Goal: Task Accomplishment & Management: Manage account settings

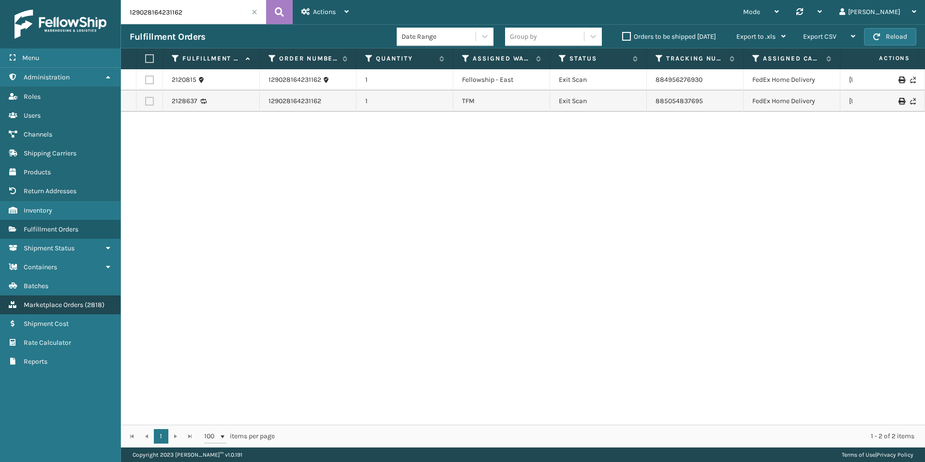
click at [80, 297] on link "Marketplace Orders ( 2818 )" at bounding box center [60, 304] width 121 height 19
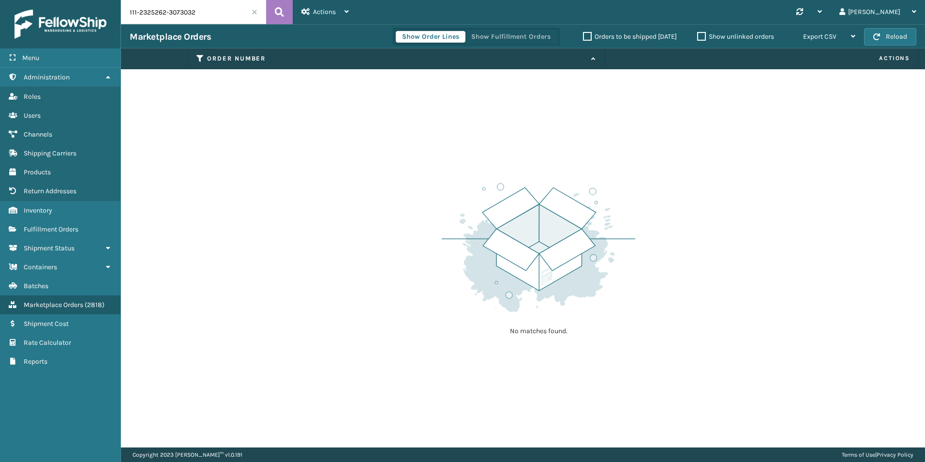
click at [204, 7] on input "111-2325262-3073032" at bounding box center [193, 12] width 145 height 24
paste input "2902816423116"
type input "129028164231162"
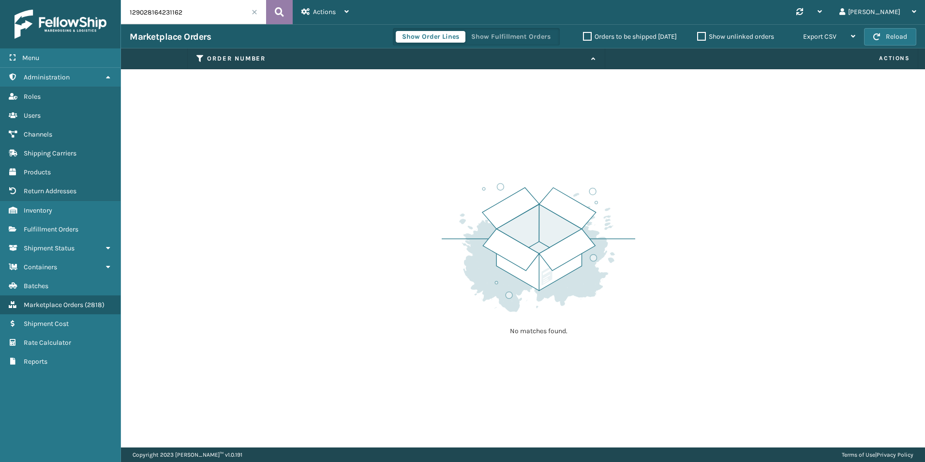
click at [279, 8] on icon at bounding box center [279, 12] width 9 height 15
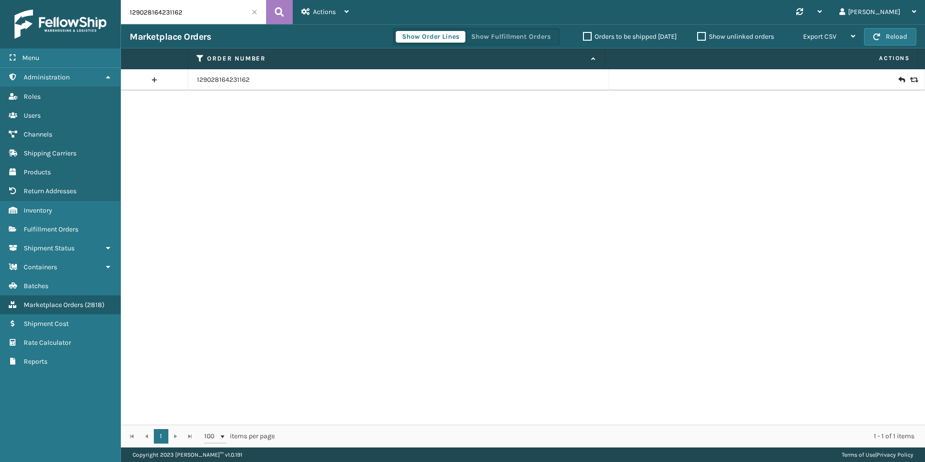
click at [899, 81] on icon at bounding box center [902, 80] width 6 height 10
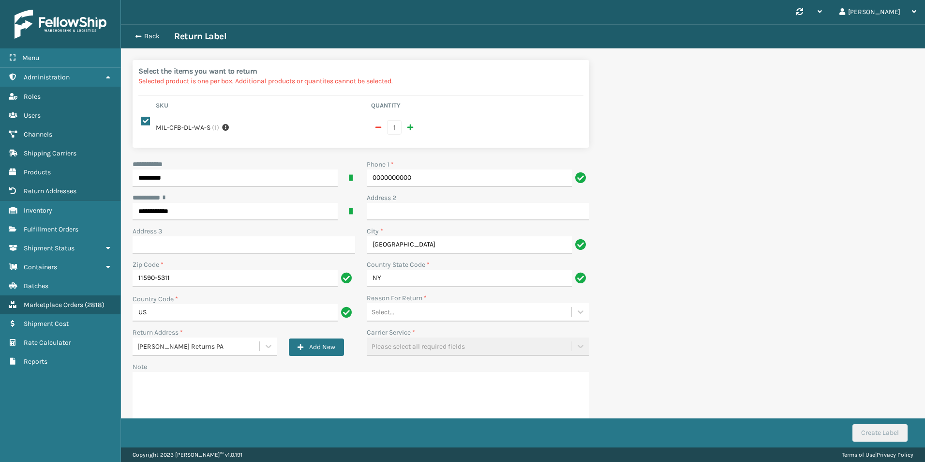
click at [497, 307] on div "Select..." at bounding box center [469, 312] width 205 height 16
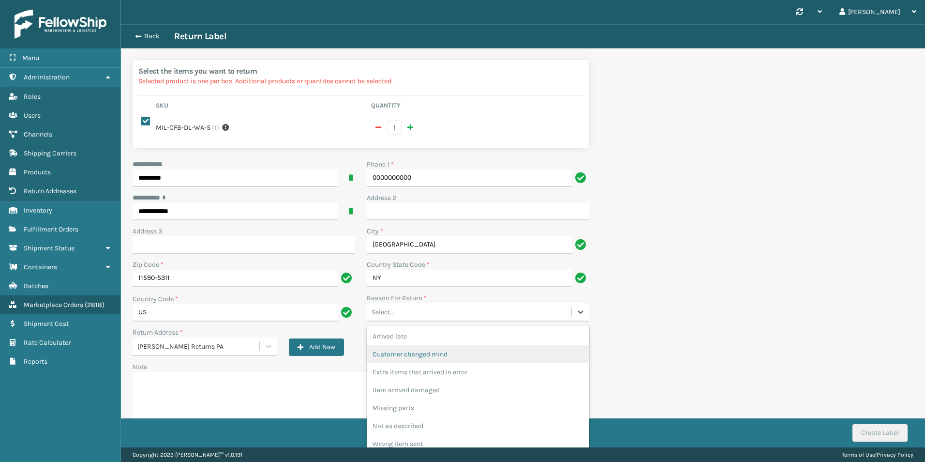
click at [485, 347] on div "Customer changed mind" at bounding box center [478, 354] width 223 height 18
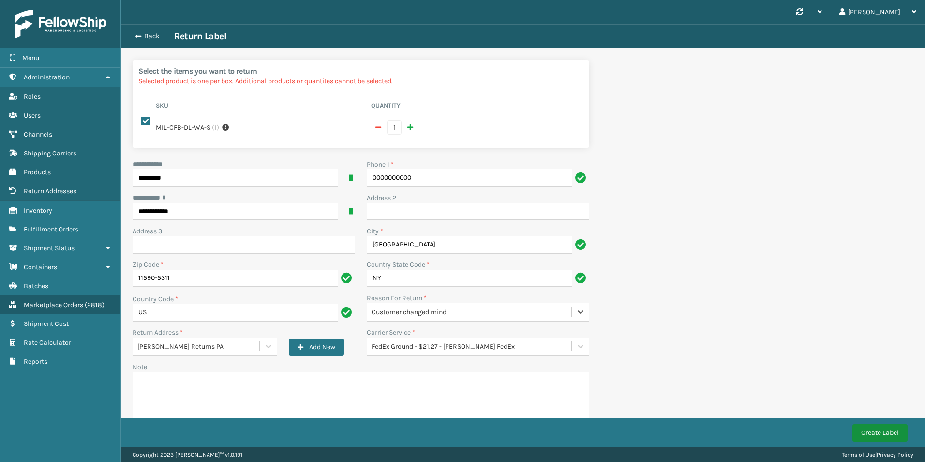
click at [881, 438] on button "Create Label" at bounding box center [880, 432] width 55 height 17
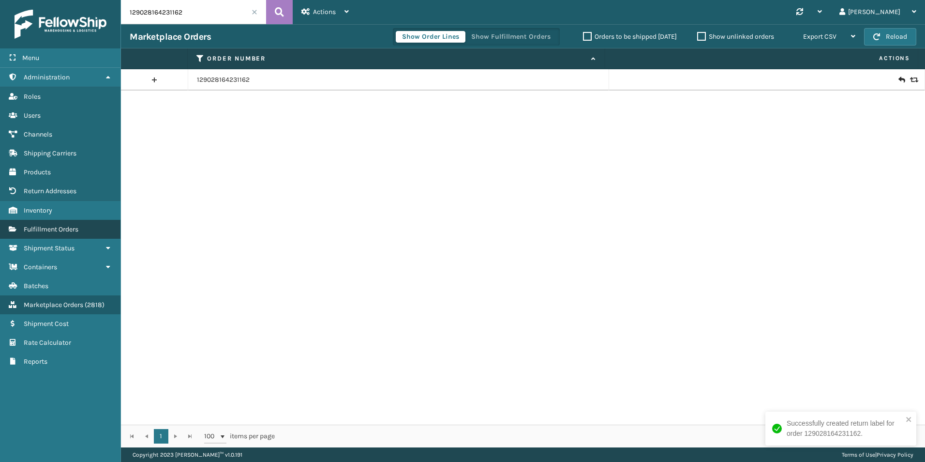
click at [63, 227] on span "Fulfillment Orders" at bounding box center [51, 229] width 55 height 8
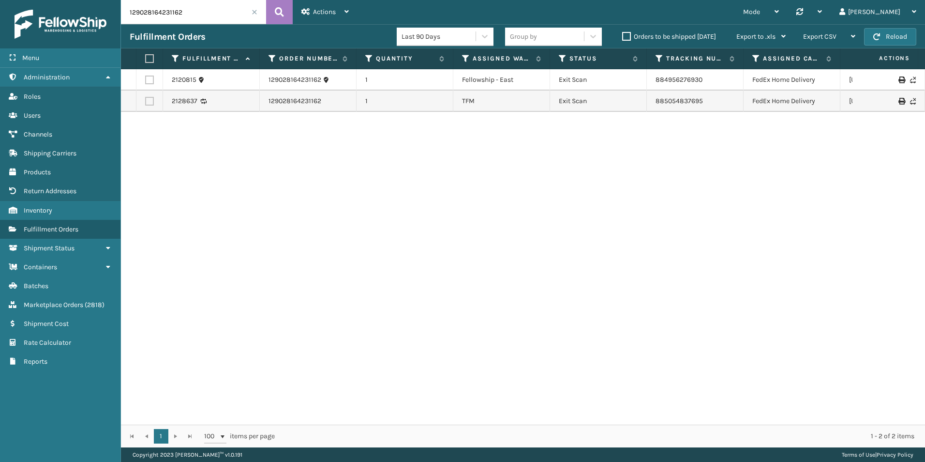
click at [192, 13] on input "129028164231162" at bounding box center [193, 12] width 145 height 24
paste input "47466"
type input "47466"
click at [273, 18] on button at bounding box center [279, 12] width 27 height 24
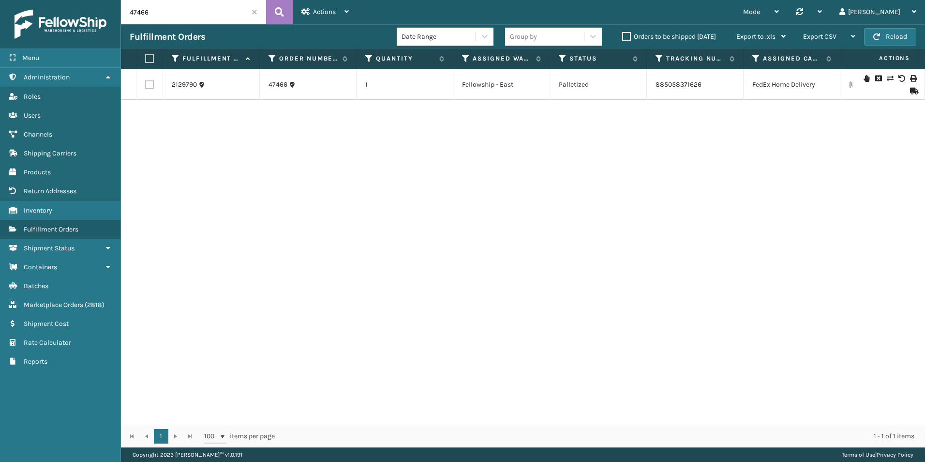
click at [864, 80] on icon at bounding box center [867, 78] width 6 height 7
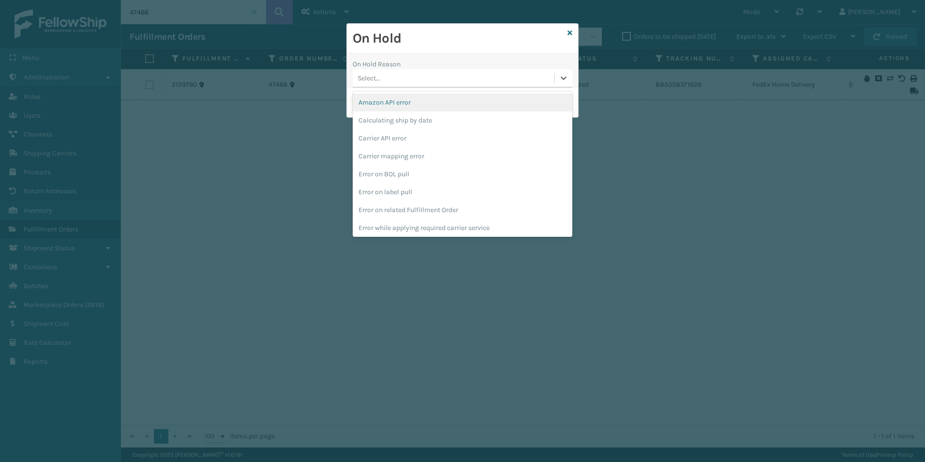
click at [507, 82] on div "Select..." at bounding box center [454, 78] width 202 height 16
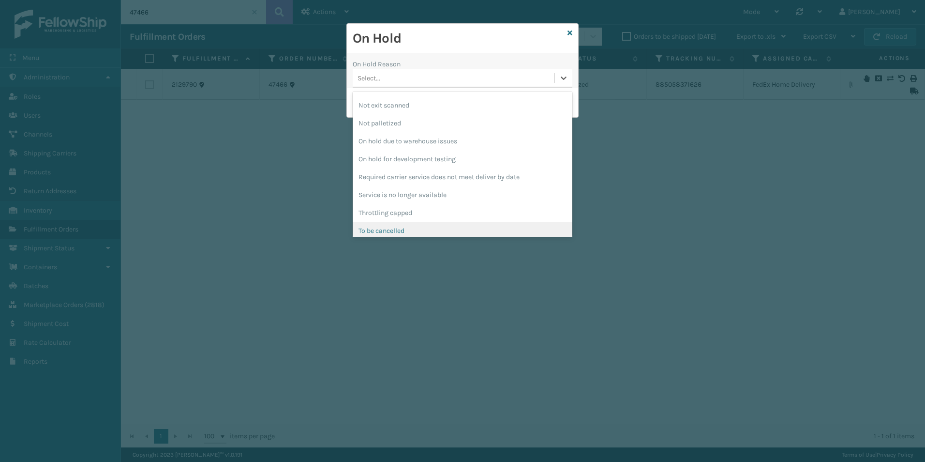
scroll to position [271, 0]
click at [438, 221] on div "To be cancelled" at bounding box center [463, 226] width 220 height 18
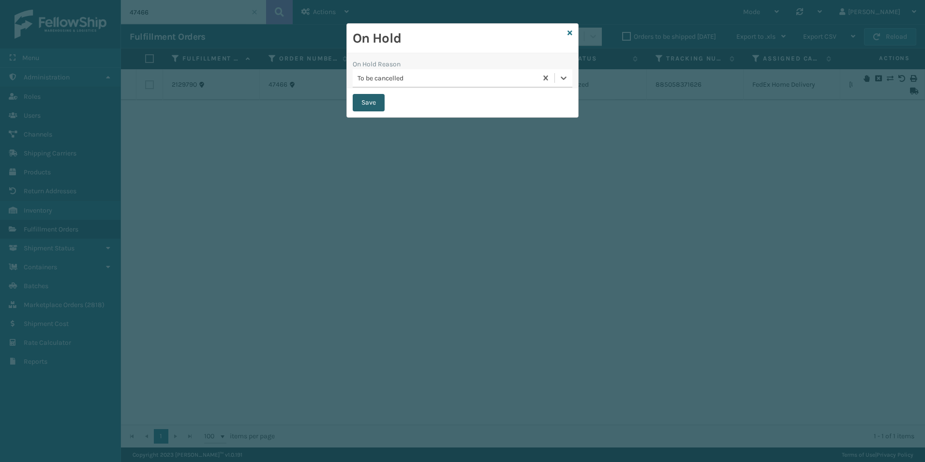
click at [368, 106] on button "Save" at bounding box center [369, 102] width 32 height 17
